Goal: Ask a question

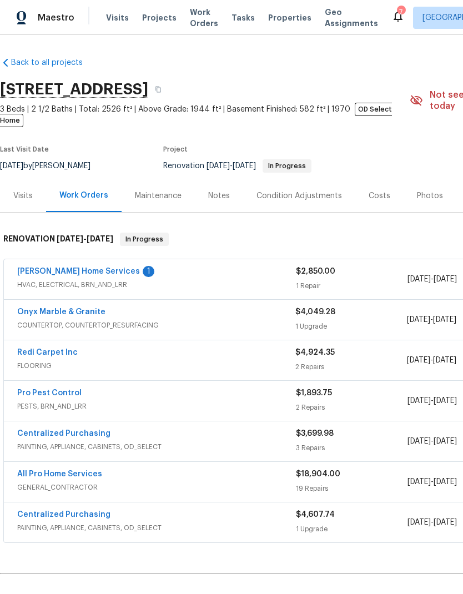
click at [77, 308] on link "Onyx Marble & Granite" at bounding box center [61, 312] width 88 height 8
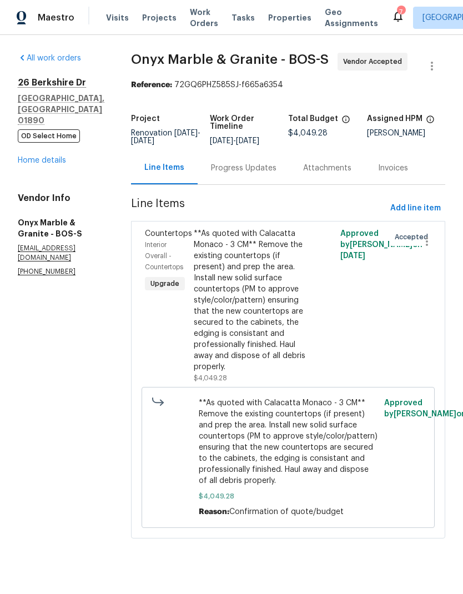
click at [243, 166] on div "Progress Updates" at bounding box center [243, 168] width 65 height 11
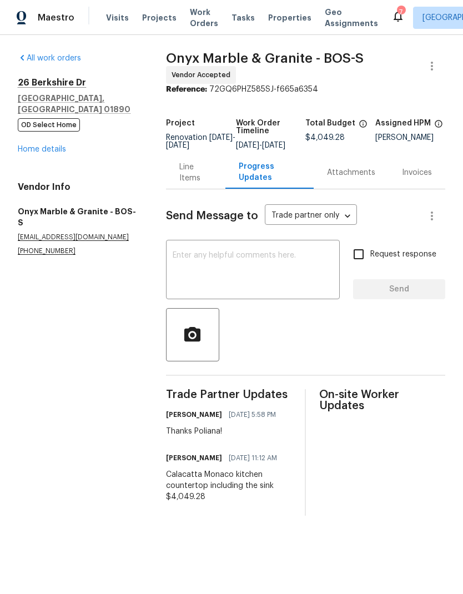
click at [250, 275] on textarea at bounding box center [253, 270] width 160 height 39
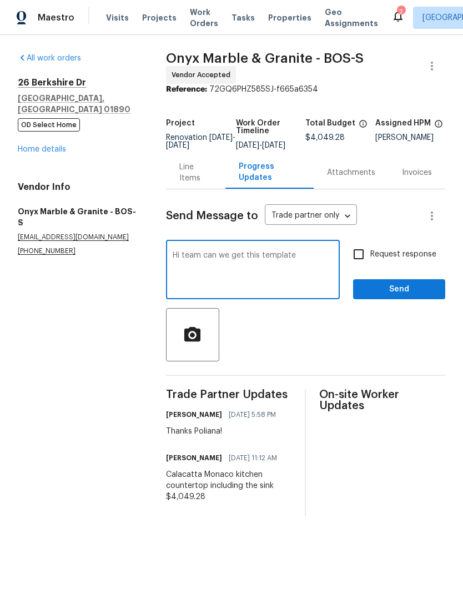
click at [205, 260] on textarea "Hi team can we get thistemplate" at bounding box center [253, 270] width 160 height 39
click at [324, 264] on textarea "Hi team, can we get this template" at bounding box center [253, 270] width 160 height 39
type textarea "Hi team, can we get this template completed [DATE] or [DATE]?"
click at [358, 258] on input "Request response" at bounding box center [358, 253] width 23 height 23
checkbox input "true"
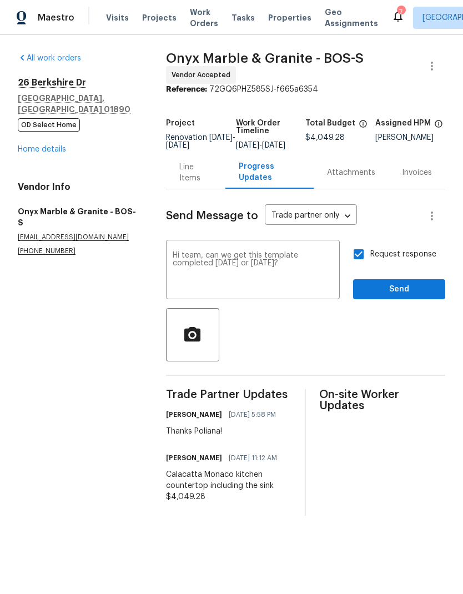
click at [311, 272] on textarea "Hi team, can we get this template completed [DATE] or [DATE]?" at bounding box center [253, 270] width 160 height 39
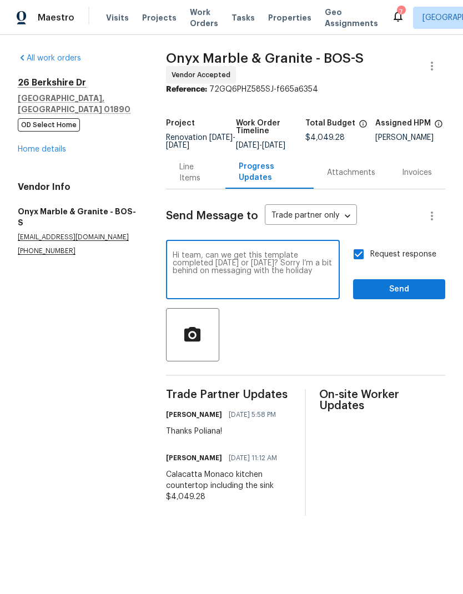
type textarea "Hi team, can we get this template completed [DATE] or [DATE]? Sorry I’m a bit b…"
click at [405, 294] on span "Send" at bounding box center [399, 289] width 74 height 14
